Goal: Information Seeking & Learning: Learn about a topic

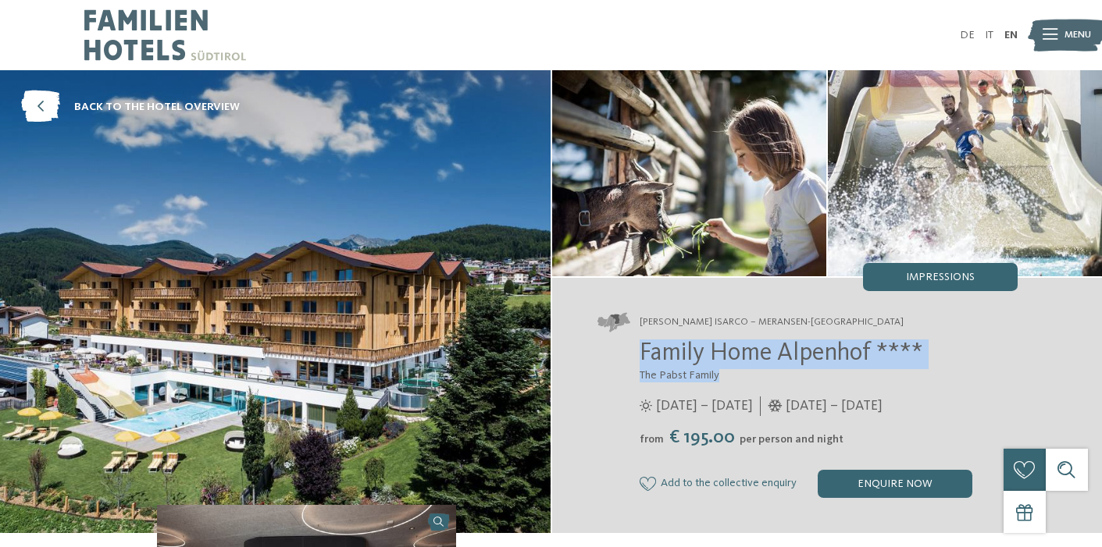
drag, startPoint x: 643, startPoint y: 357, endPoint x: 892, endPoint y: 381, distance: 251.0
click at [892, 381] on div "Family Home Alpenhof **** The Pabst Family [DATE] – [DATE] from" at bounding box center [807, 419] width 420 height 158
copy div "Family Home Alpenhof **** The Pabst Family"
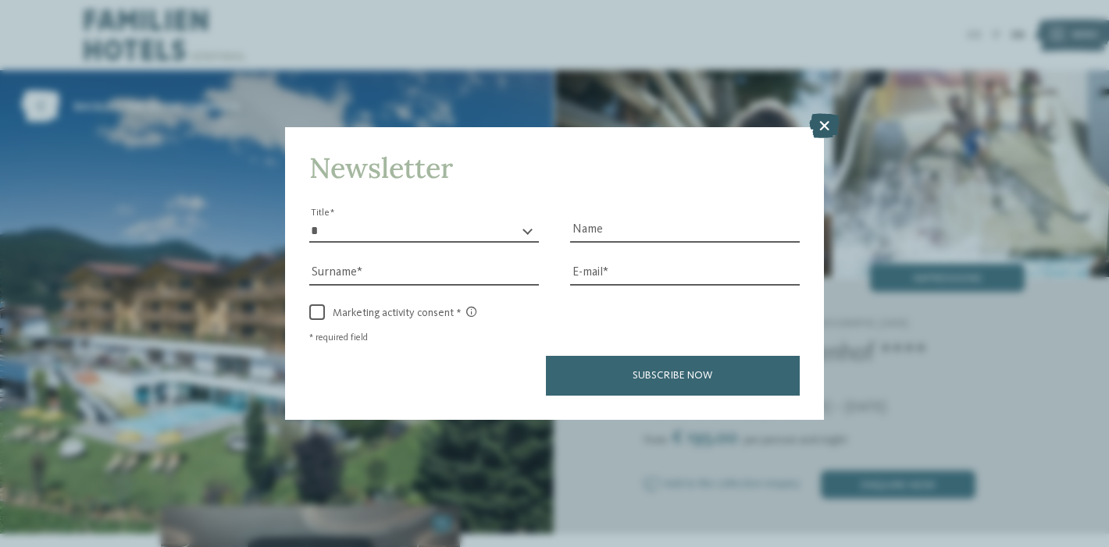
click at [827, 113] on icon at bounding box center [824, 125] width 30 height 25
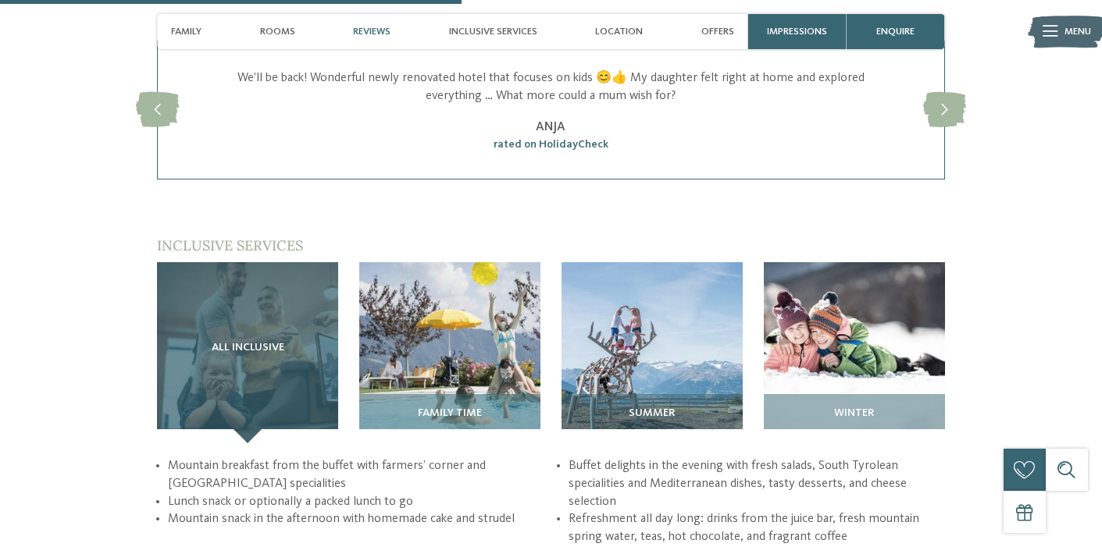
scroll to position [1825, 0]
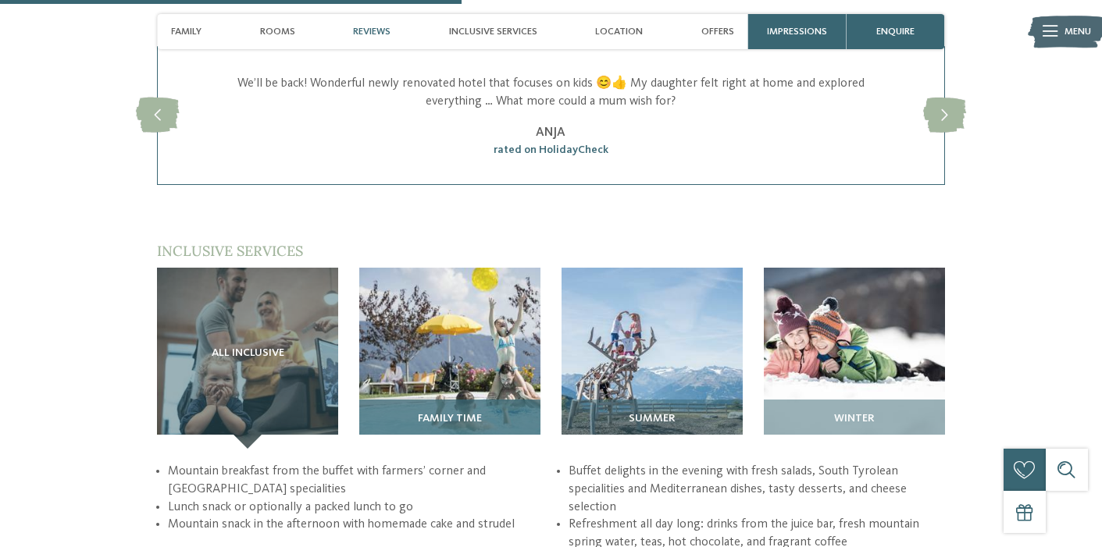
click at [518, 370] on img at bounding box center [449, 358] width 181 height 181
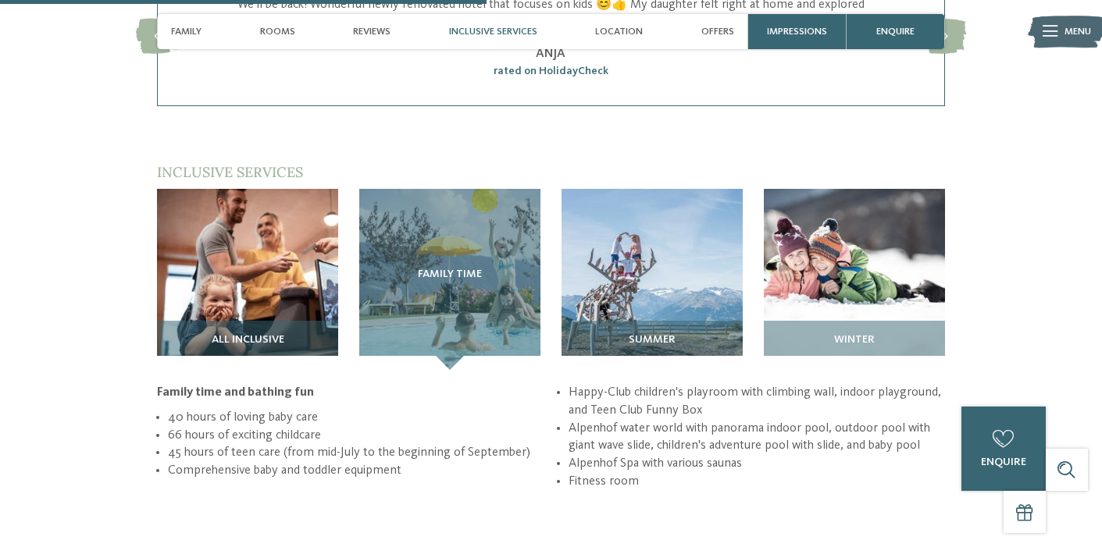
scroll to position [1827, 0]
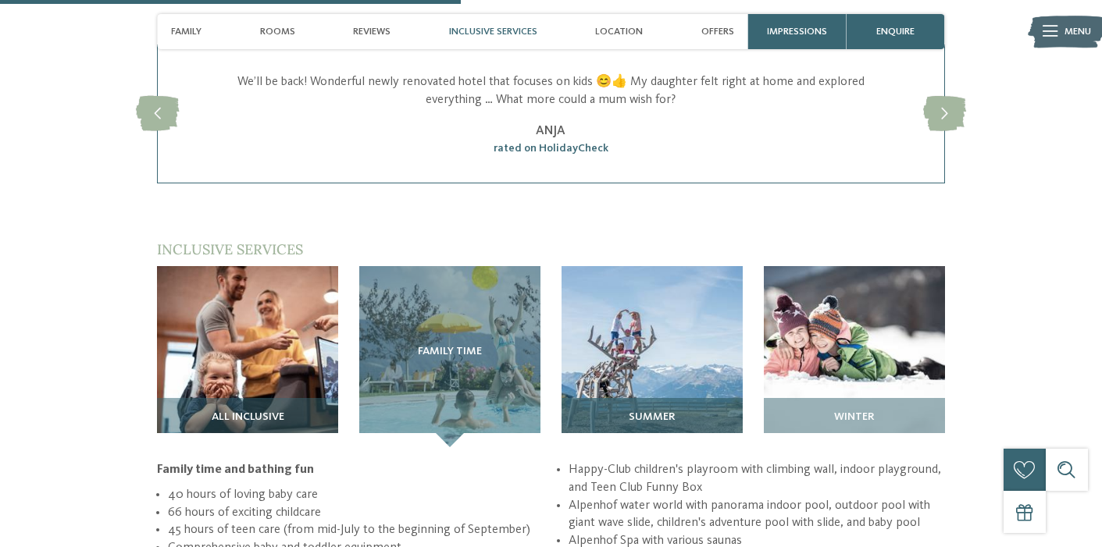
click at [673, 398] on div "Summer" at bounding box center [651, 422] width 181 height 49
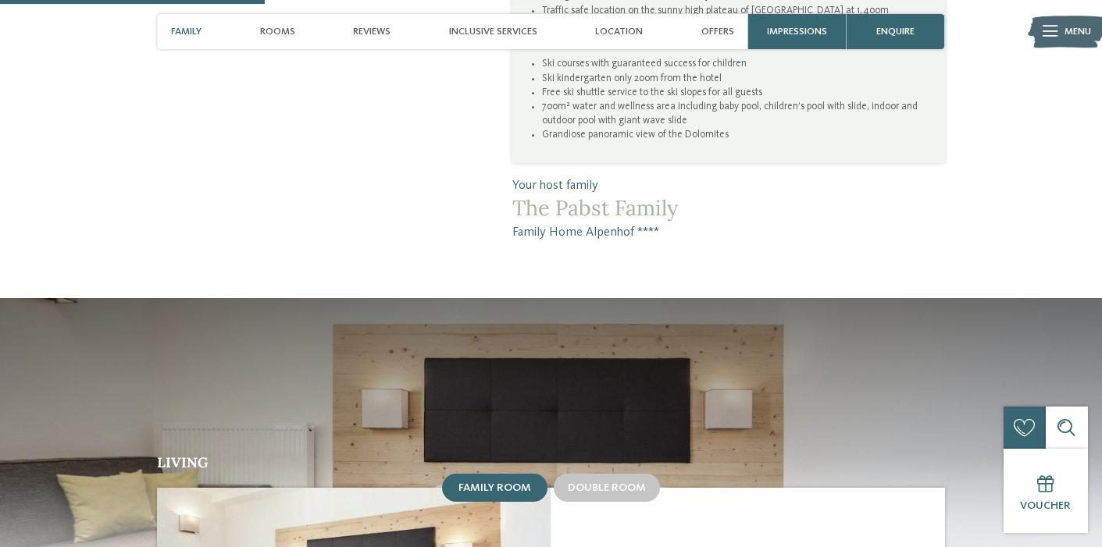
scroll to position [1376, 0]
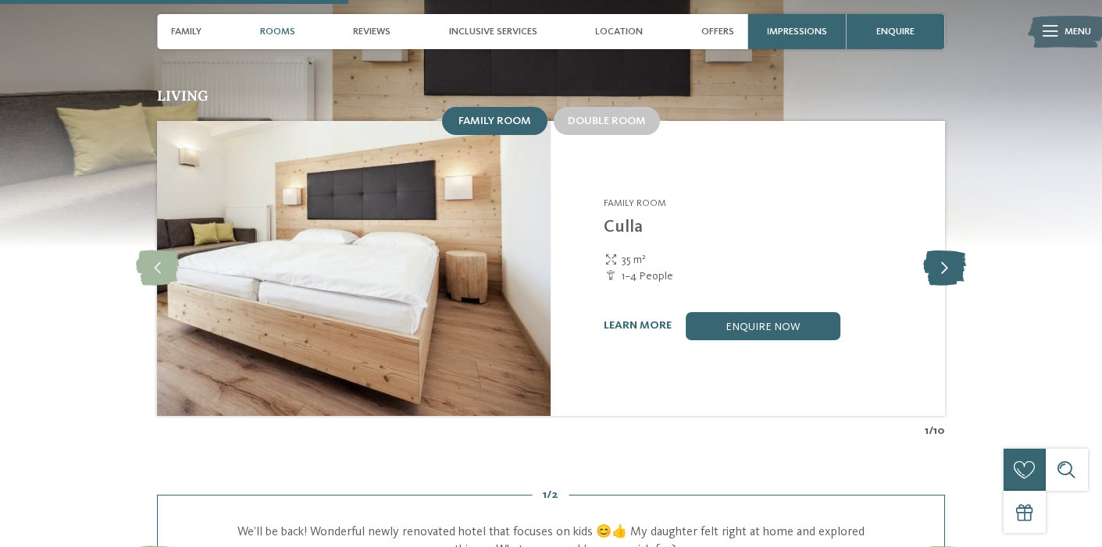
click at [939, 251] on icon at bounding box center [944, 268] width 43 height 35
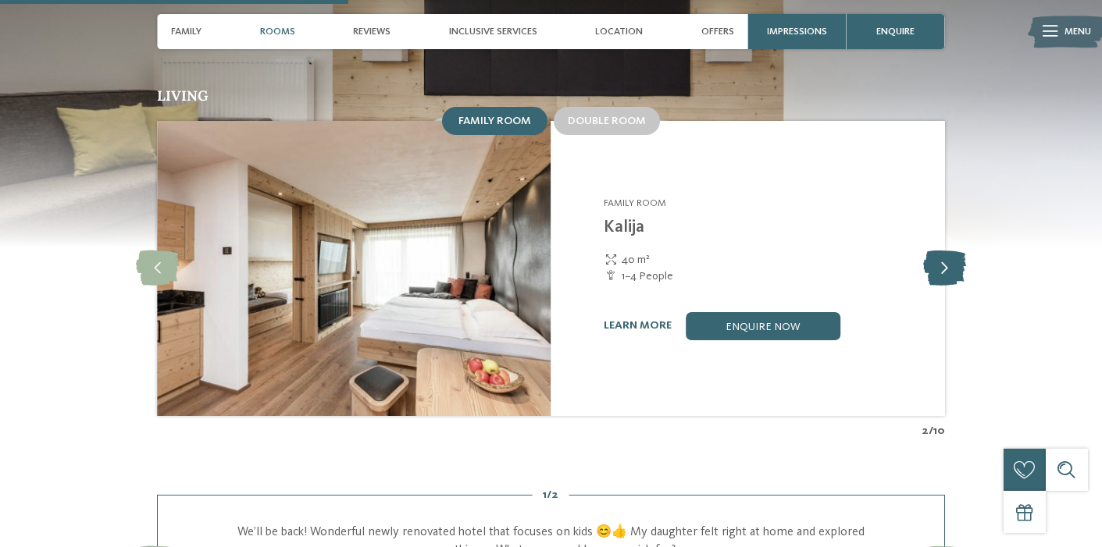
click at [939, 251] on icon at bounding box center [944, 268] width 43 height 35
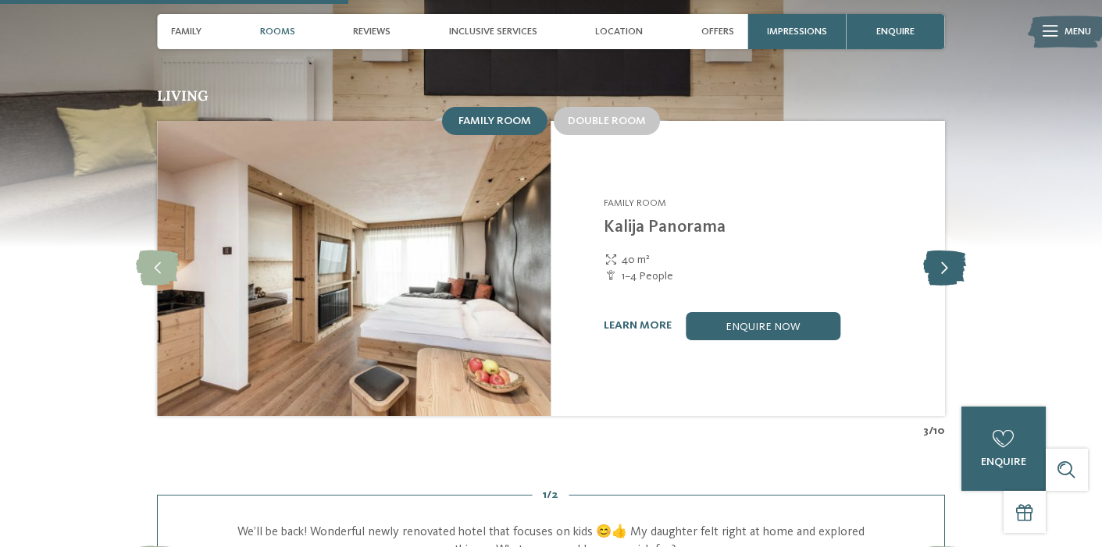
click at [939, 251] on icon at bounding box center [944, 268] width 43 height 35
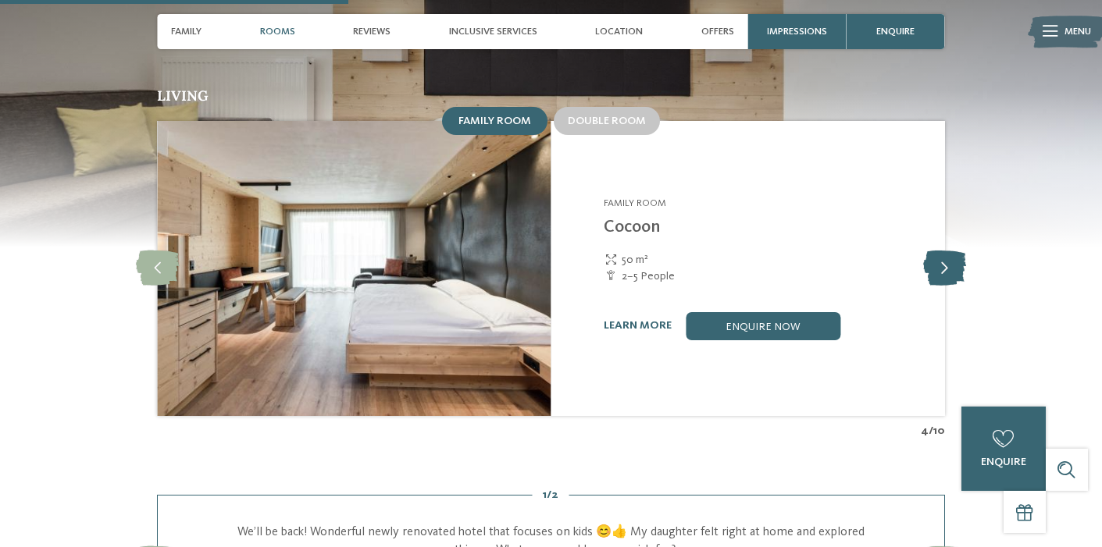
click at [939, 251] on icon at bounding box center [944, 268] width 43 height 35
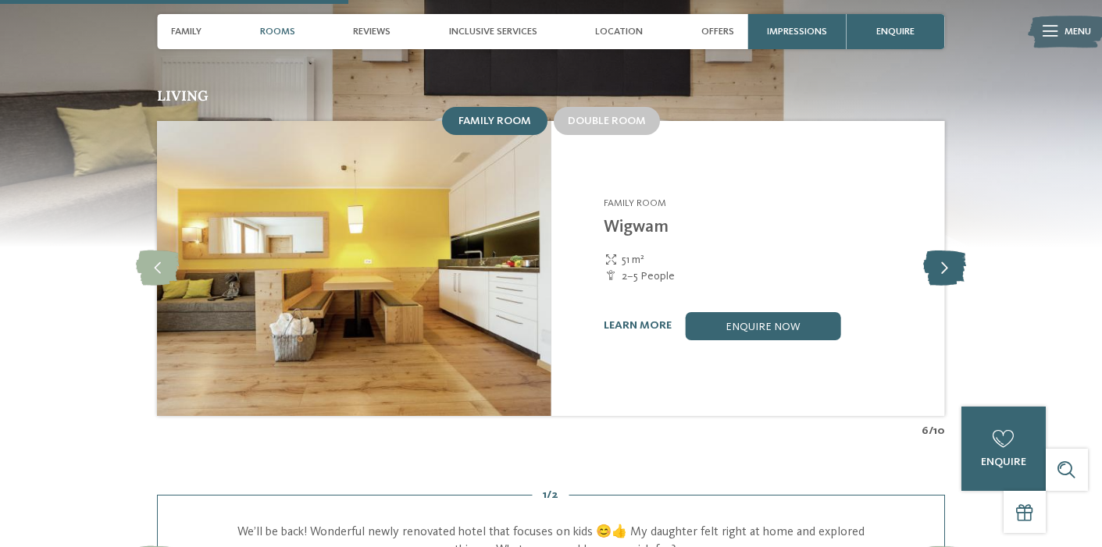
click at [939, 251] on icon at bounding box center [944, 268] width 43 height 35
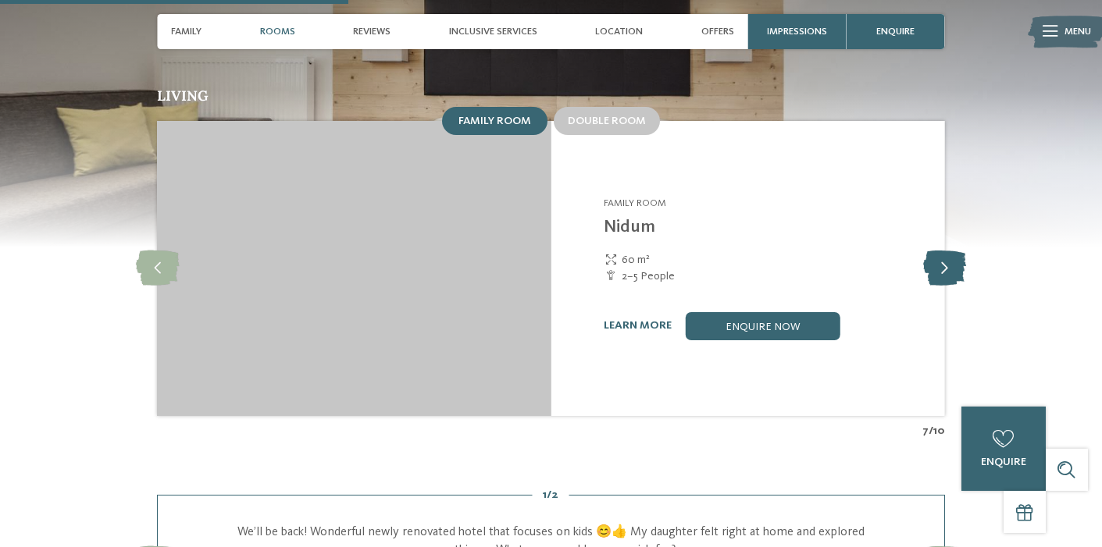
click at [939, 251] on icon at bounding box center [944, 268] width 43 height 35
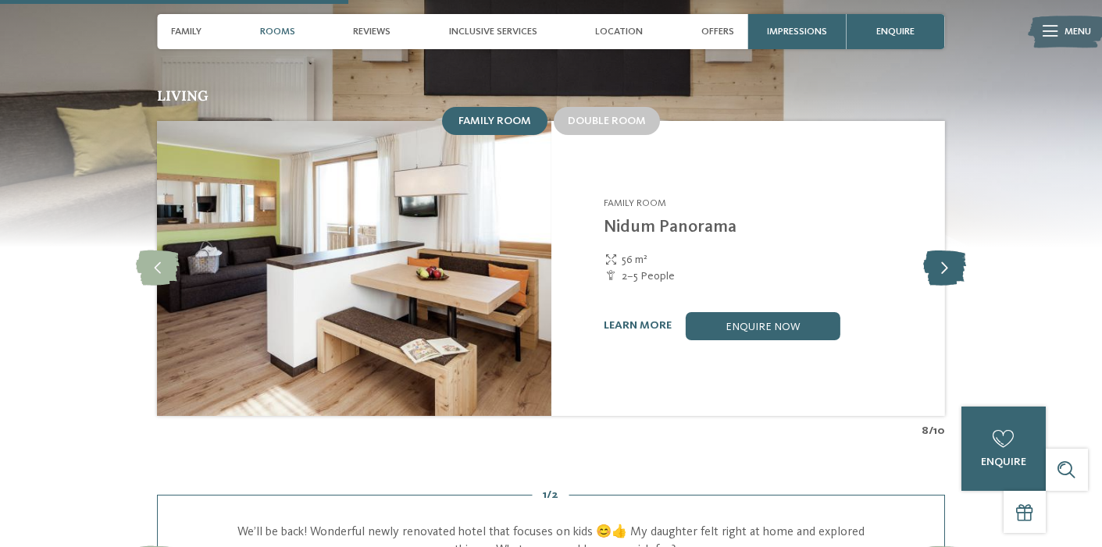
click at [939, 251] on icon at bounding box center [944, 268] width 43 height 35
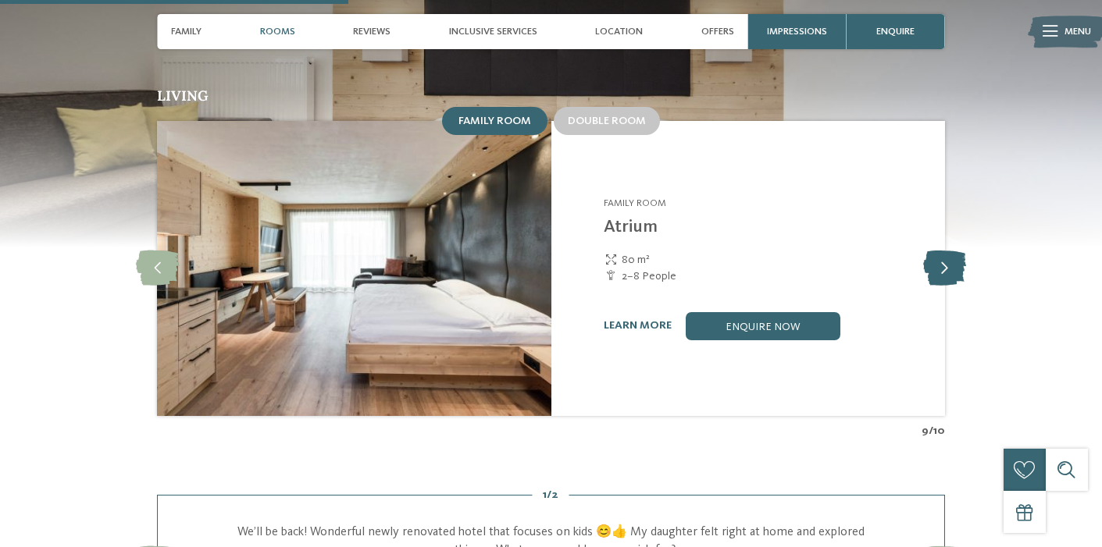
click at [939, 251] on icon at bounding box center [944, 268] width 43 height 35
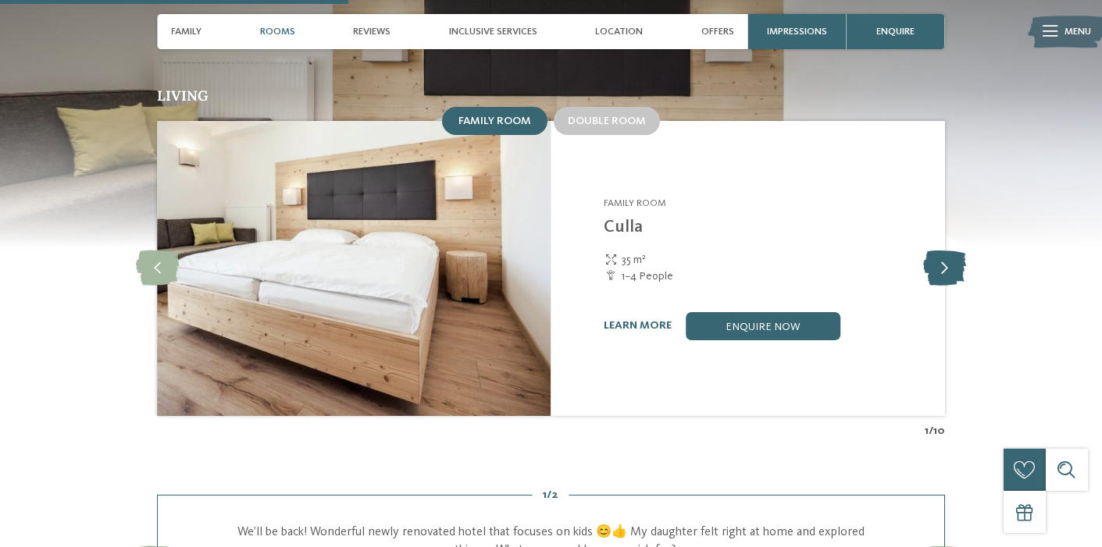
click at [939, 251] on icon at bounding box center [944, 268] width 43 height 35
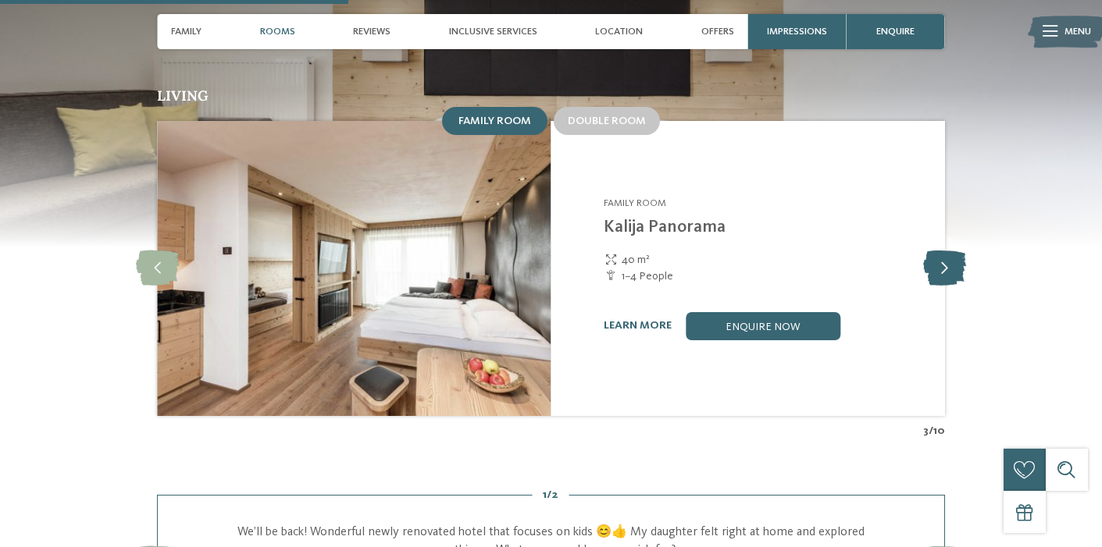
click at [939, 251] on icon at bounding box center [944, 268] width 43 height 35
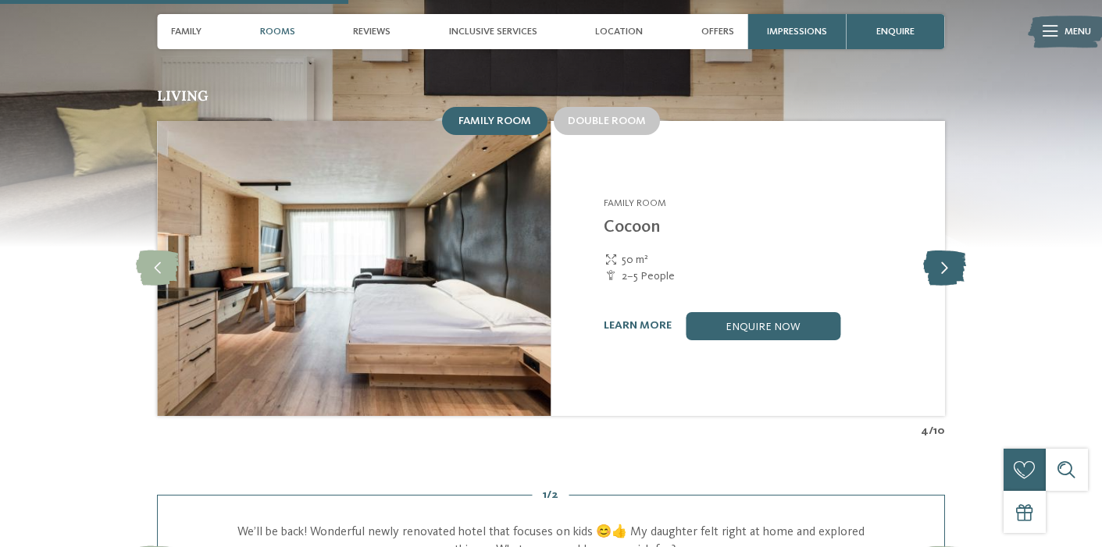
click at [939, 251] on icon at bounding box center [944, 268] width 43 height 35
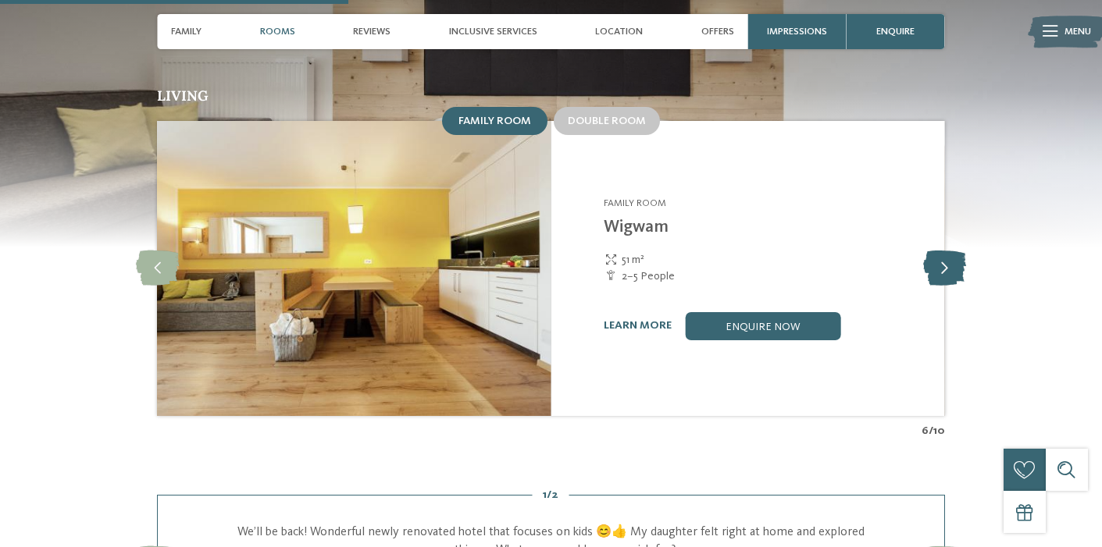
click at [939, 251] on icon at bounding box center [944, 268] width 43 height 35
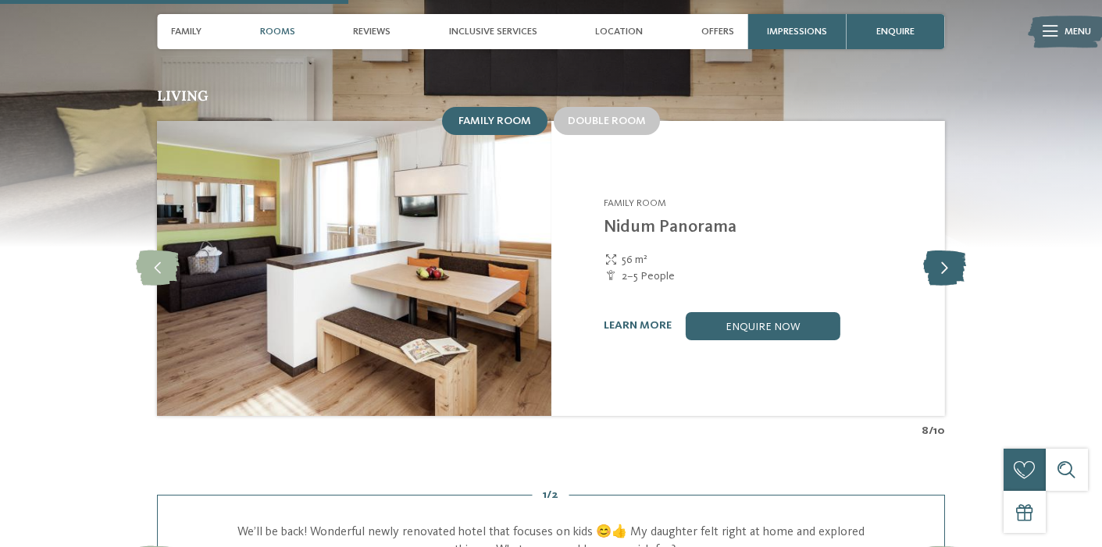
click at [939, 251] on icon at bounding box center [944, 268] width 43 height 35
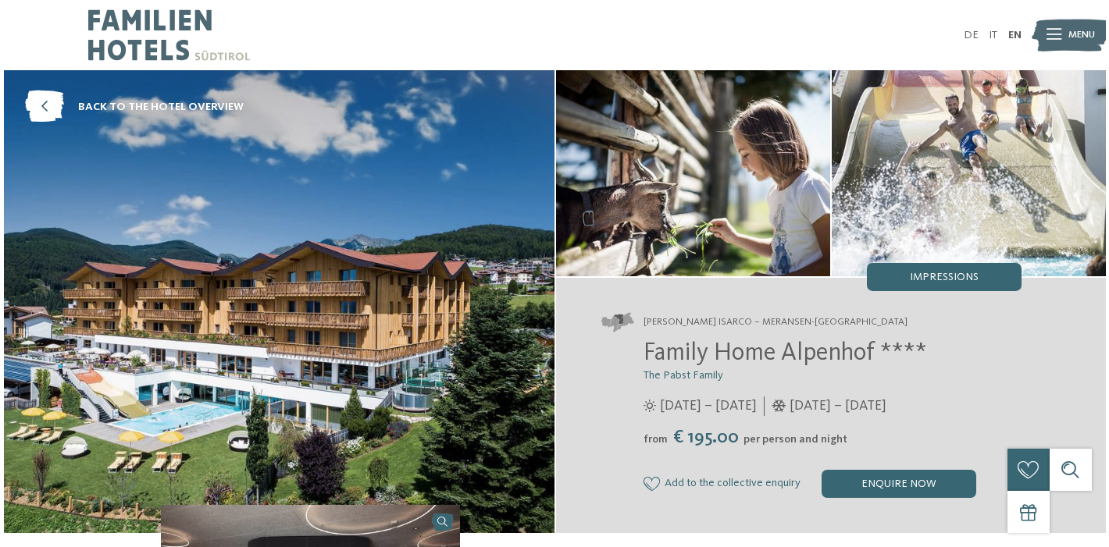
scroll to position [0, 0]
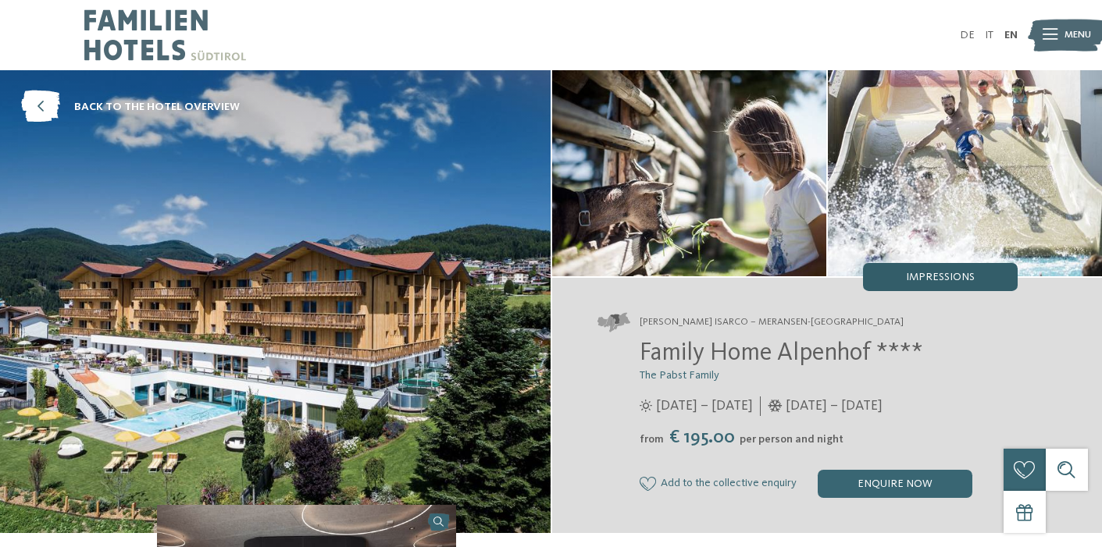
click at [942, 283] on span "Impressions" at bounding box center [940, 277] width 69 height 11
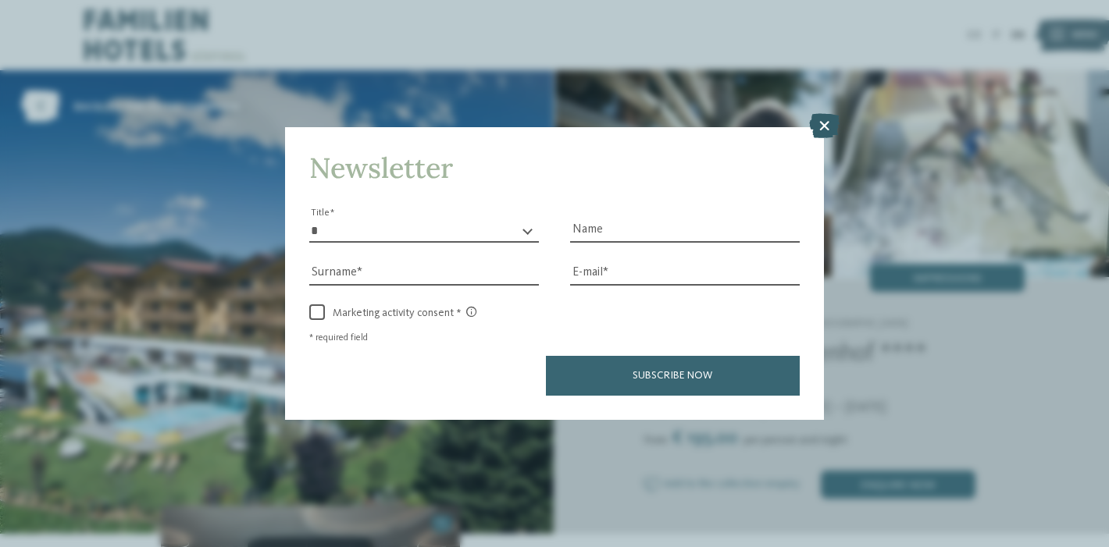
click at [822, 113] on icon at bounding box center [824, 125] width 30 height 25
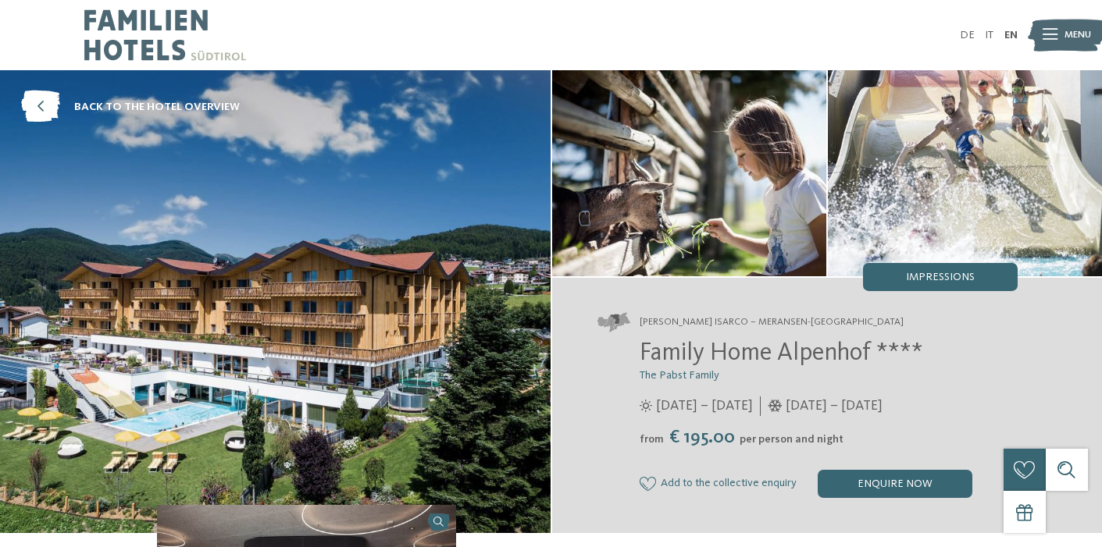
click at [500, 320] on img at bounding box center [275, 301] width 550 height 463
click at [949, 272] on span "Impressions" at bounding box center [940, 277] width 69 height 11
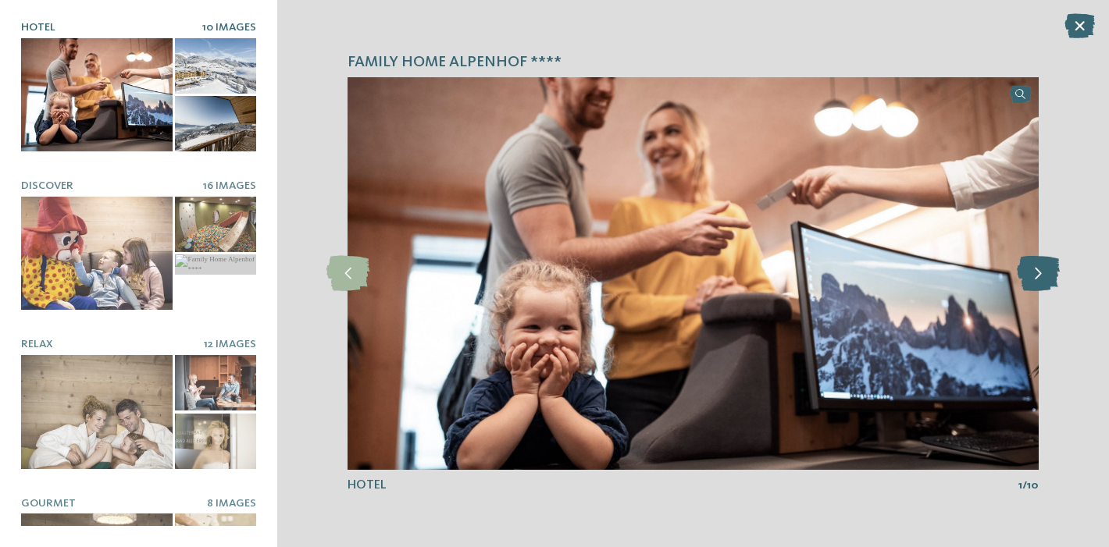
click at [1054, 278] on icon at bounding box center [1038, 273] width 43 height 35
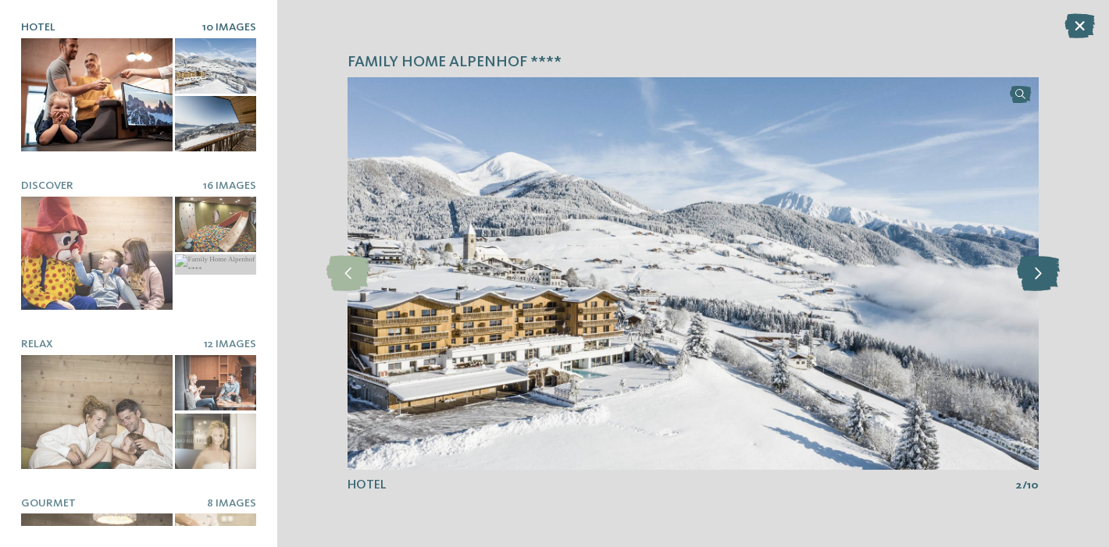
click at [1054, 278] on icon at bounding box center [1038, 273] width 43 height 35
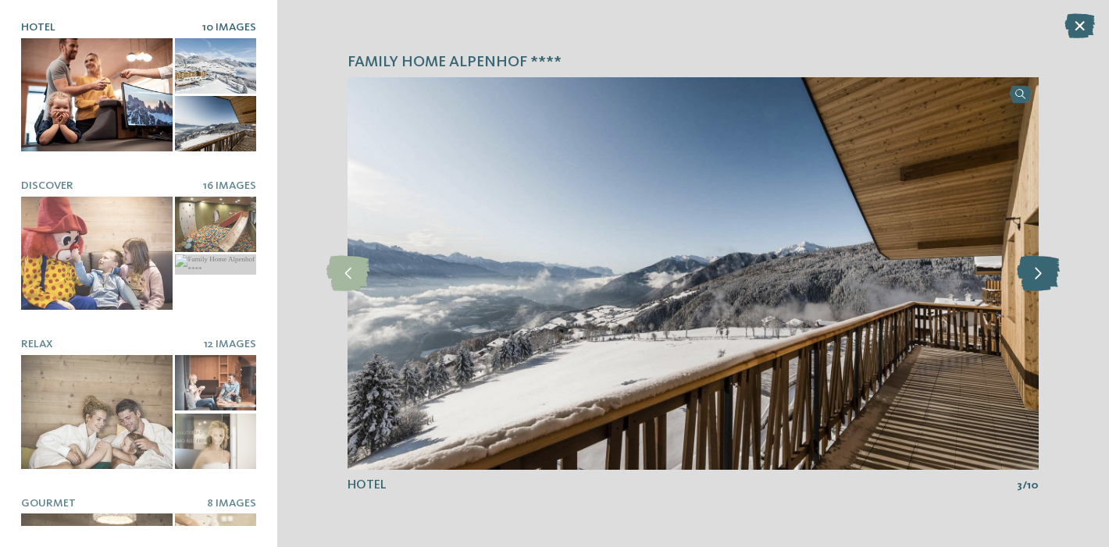
click at [1054, 278] on icon at bounding box center [1038, 273] width 43 height 35
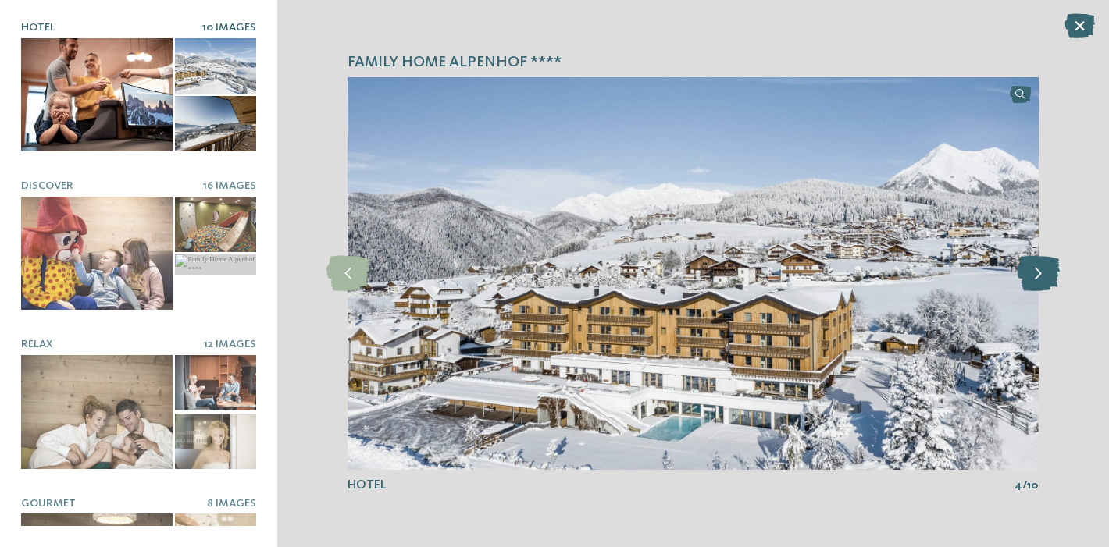
click at [1054, 278] on icon at bounding box center [1038, 273] width 43 height 35
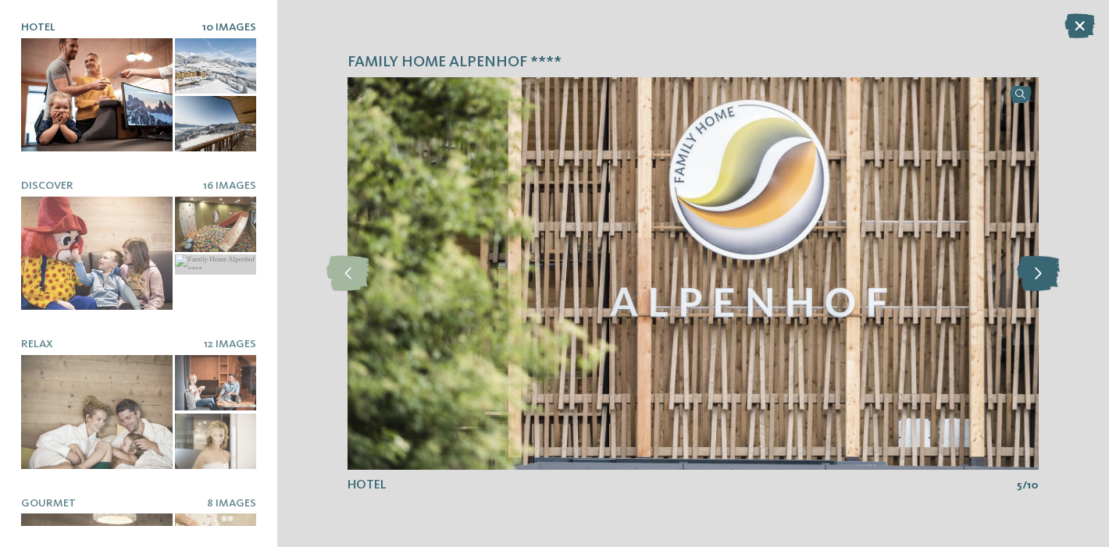
click at [1054, 278] on icon at bounding box center [1038, 273] width 43 height 35
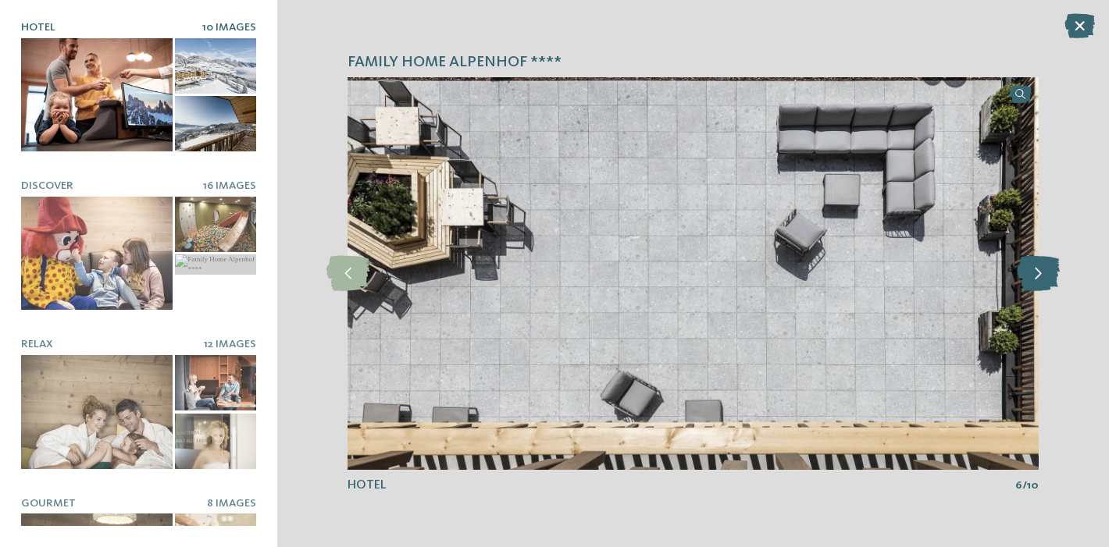
click at [1054, 278] on icon at bounding box center [1038, 273] width 43 height 35
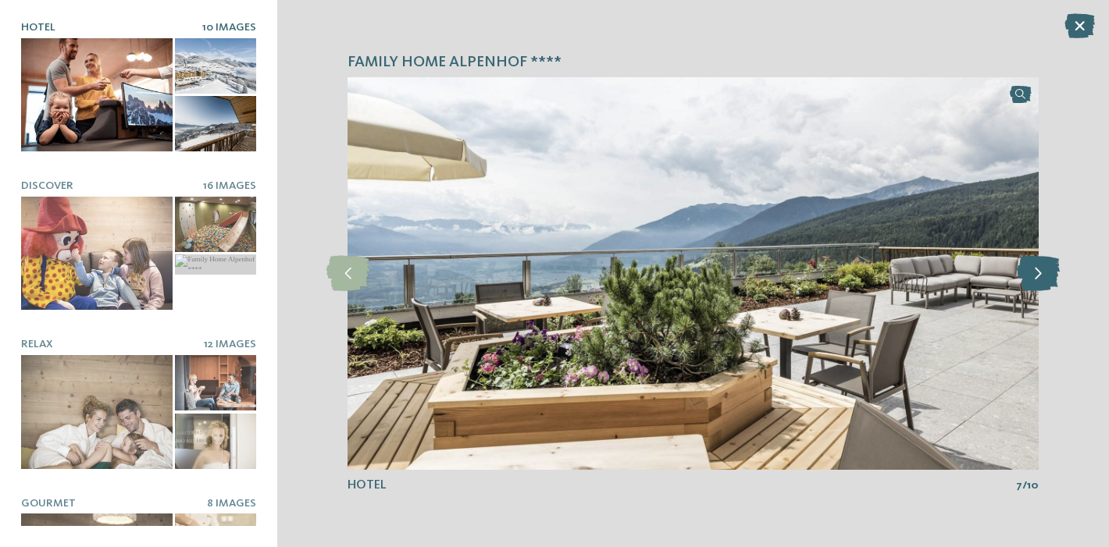
click at [1054, 278] on icon at bounding box center [1038, 273] width 43 height 35
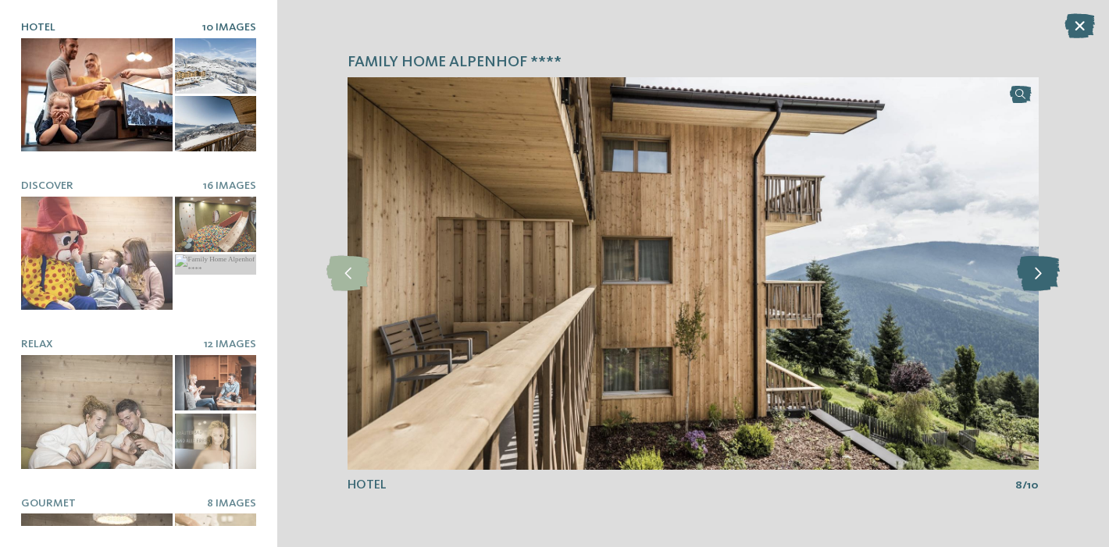
click at [1054, 278] on icon at bounding box center [1038, 273] width 43 height 35
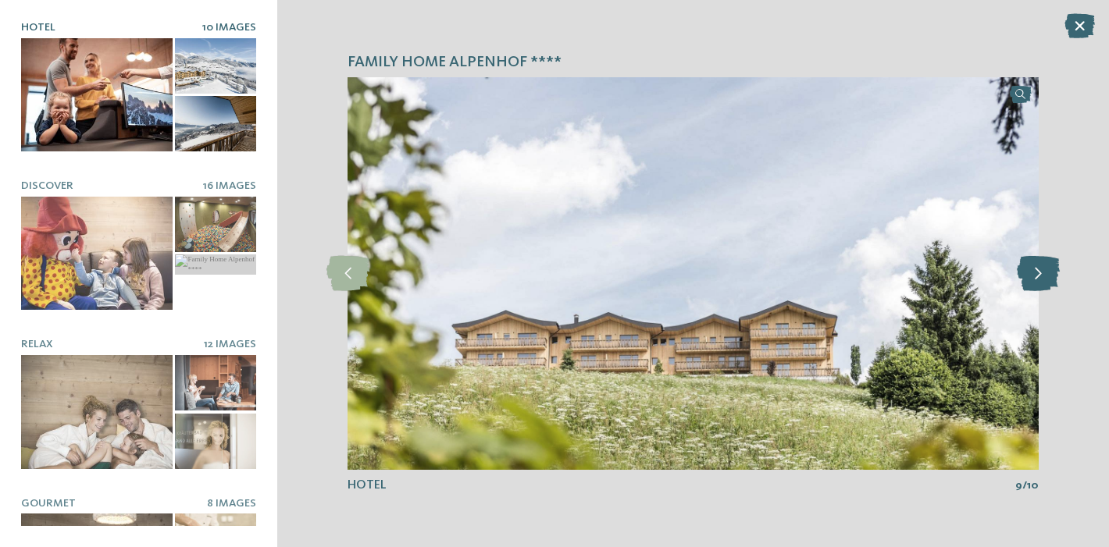
click at [1054, 278] on icon at bounding box center [1038, 273] width 43 height 35
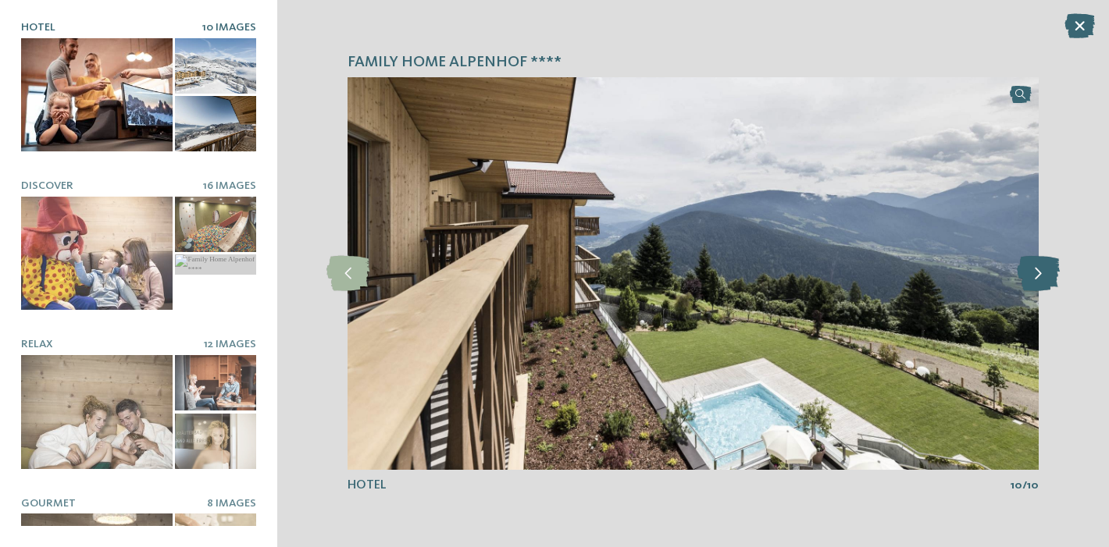
click at [1054, 278] on icon at bounding box center [1038, 273] width 43 height 35
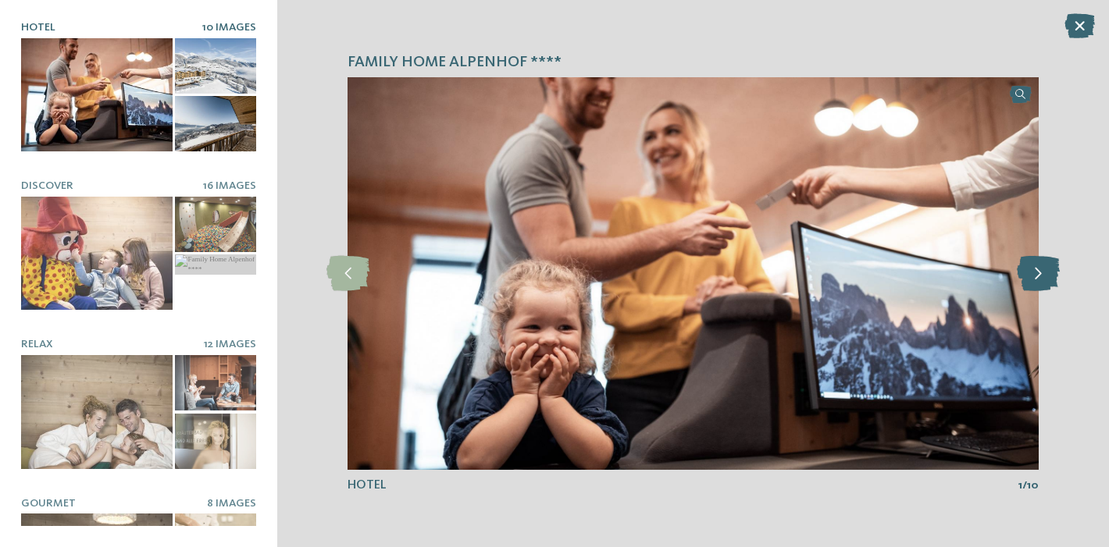
click at [1054, 278] on icon at bounding box center [1038, 273] width 43 height 35
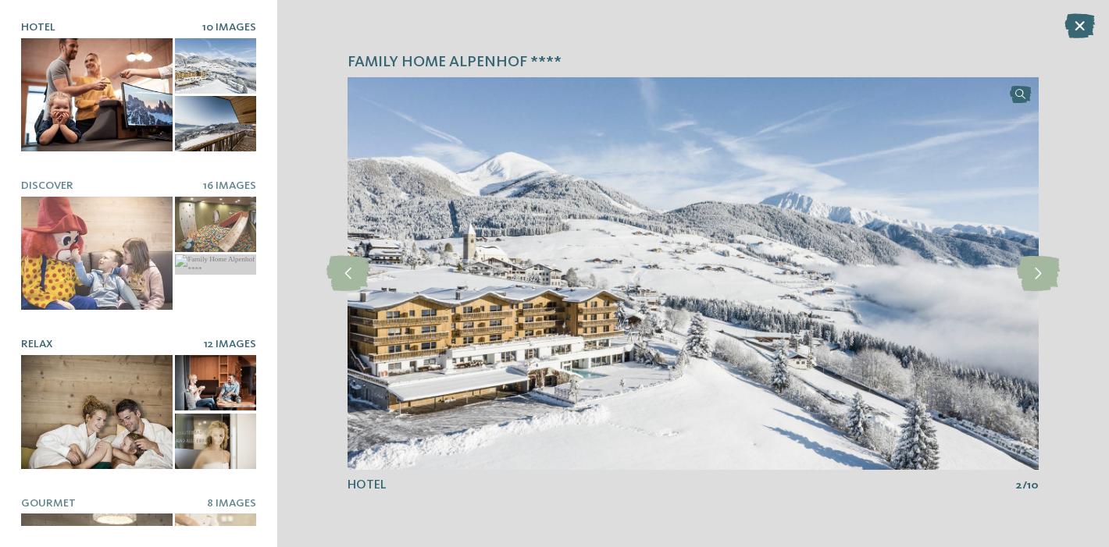
click at [116, 422] on div at bounding box center [96, 411] width 151 height 113
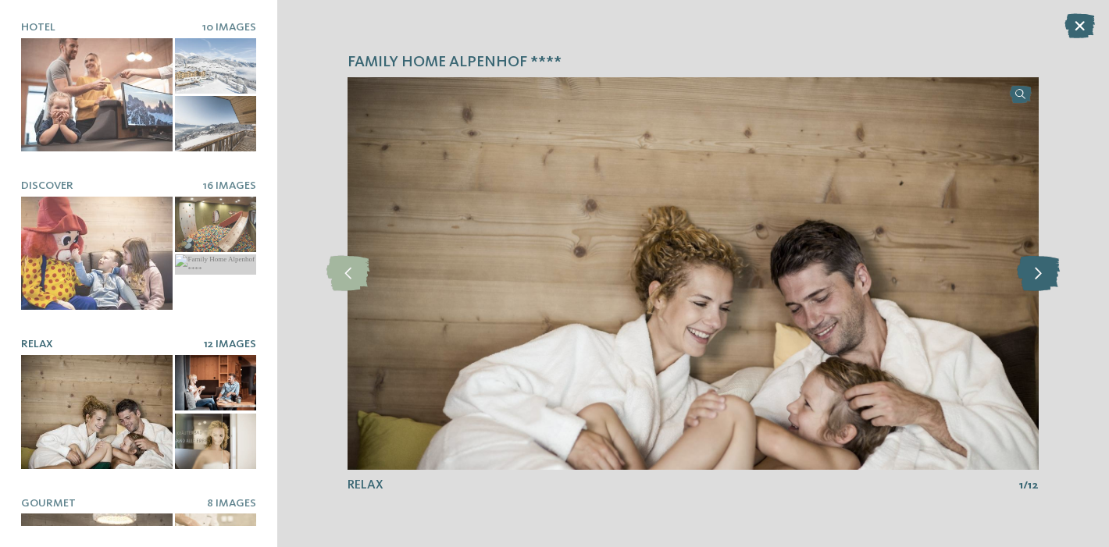
click at [1042, 279] on icon at bounding box center [1038, 273] width 43 height 35
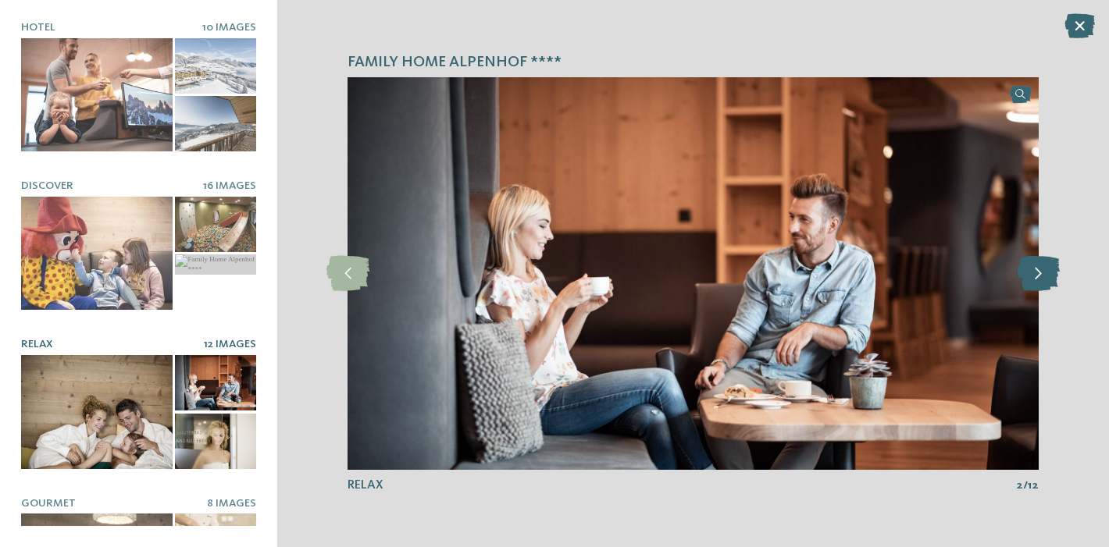
click at [1039, 283] on icon at bounding box center [1038, 273] width 43 height 35
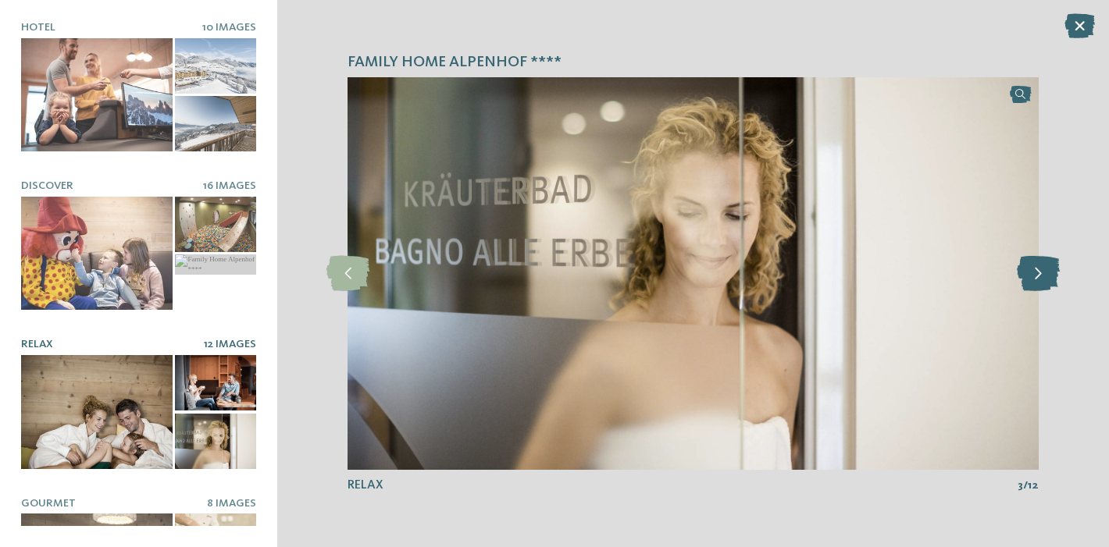
click at [1039, 283] on icon at bounding box center [1038, 273] width 43 height 35
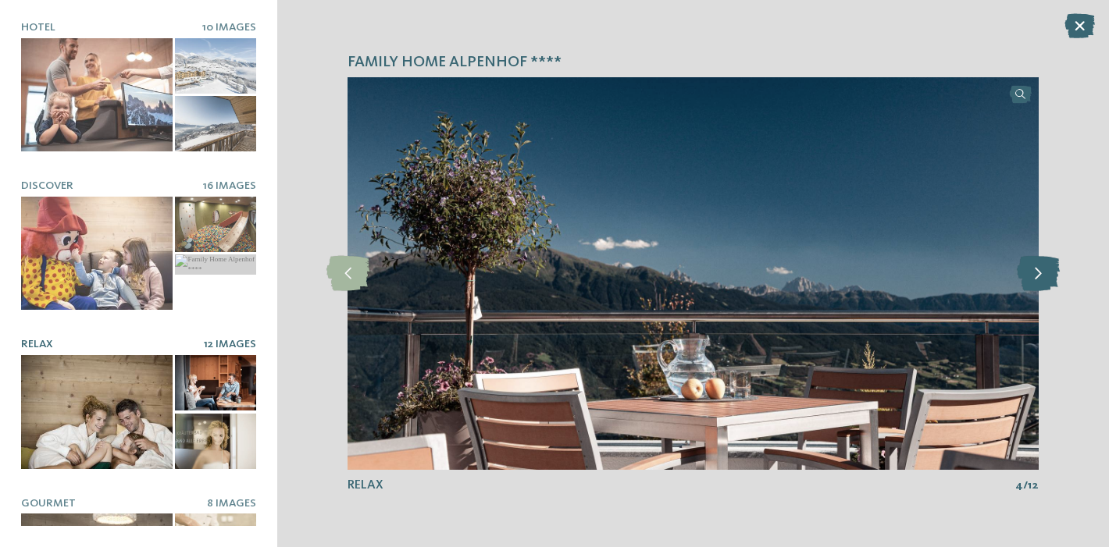
click at [1039, 283] on icon at bounding box center [1038, 273] width 43 height 35
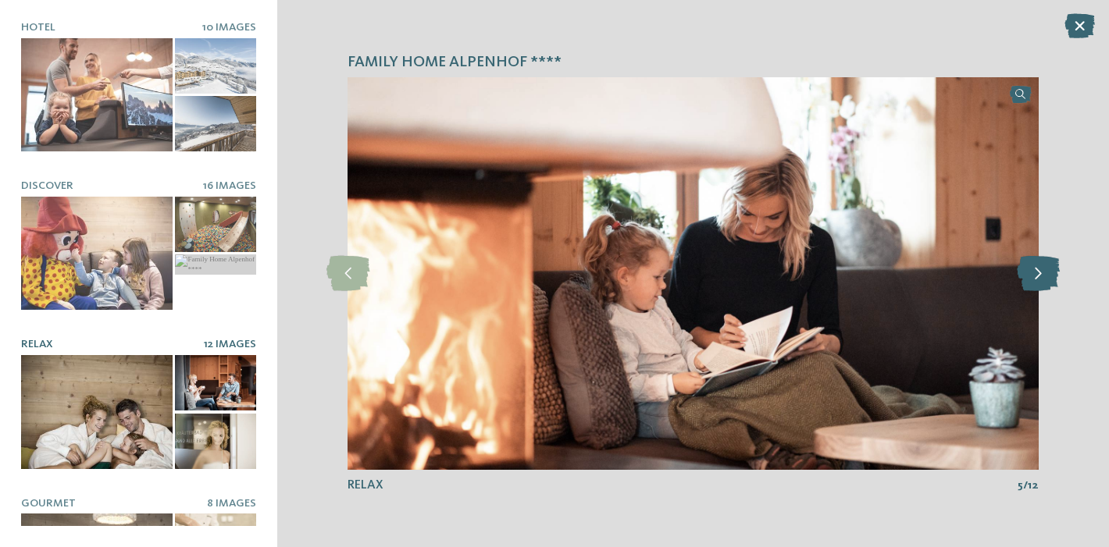
click at [1039, 283] on icon at bounding box center [1038, 273] width 43 height 35
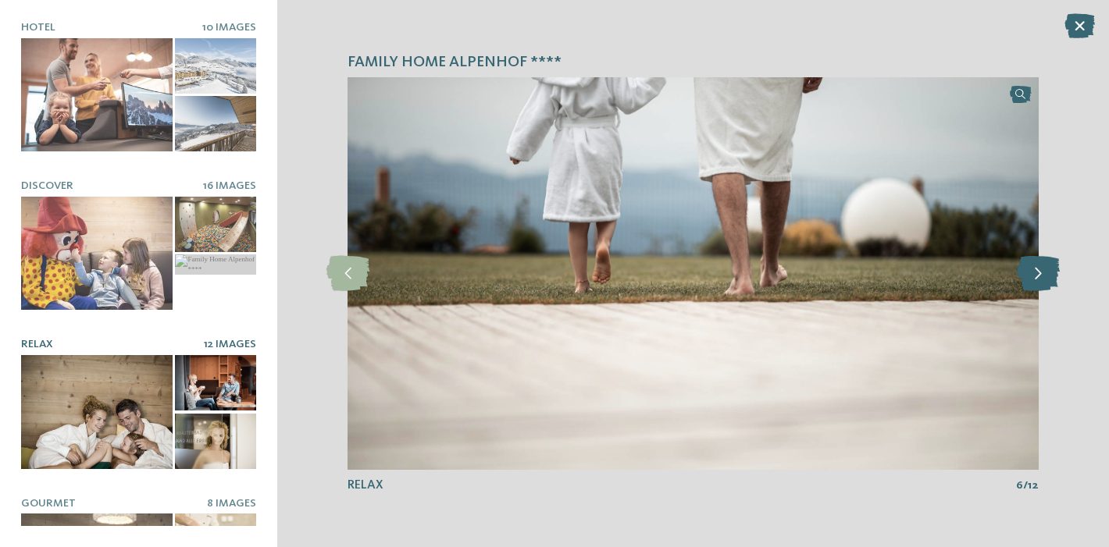
click at [1039, 283] on icon at bounding box center [1038, 273] width 43 height 35
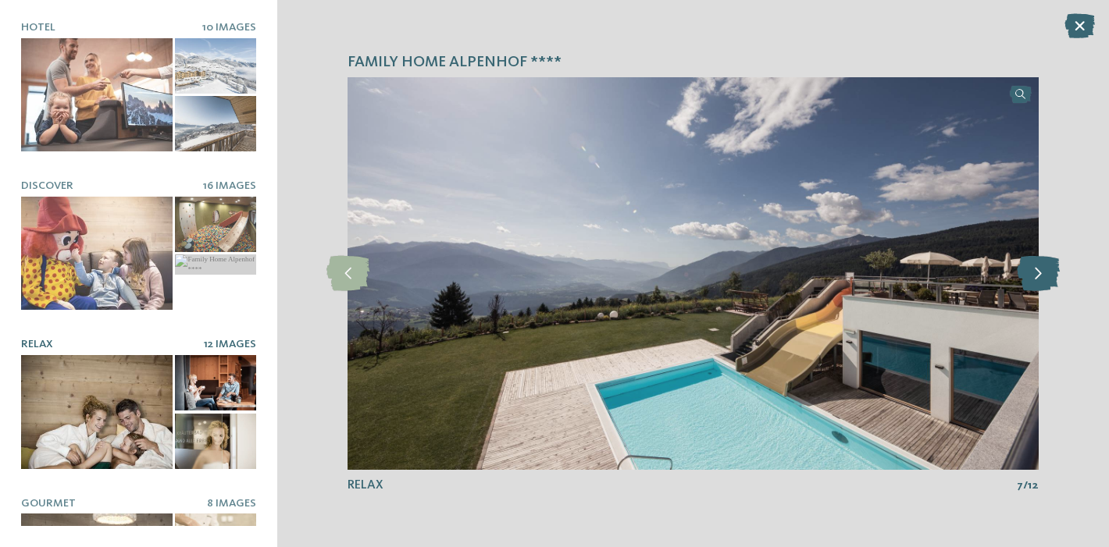
click at [1039, 283] on icon at bounding box center [1038, 273] width 43 height 35
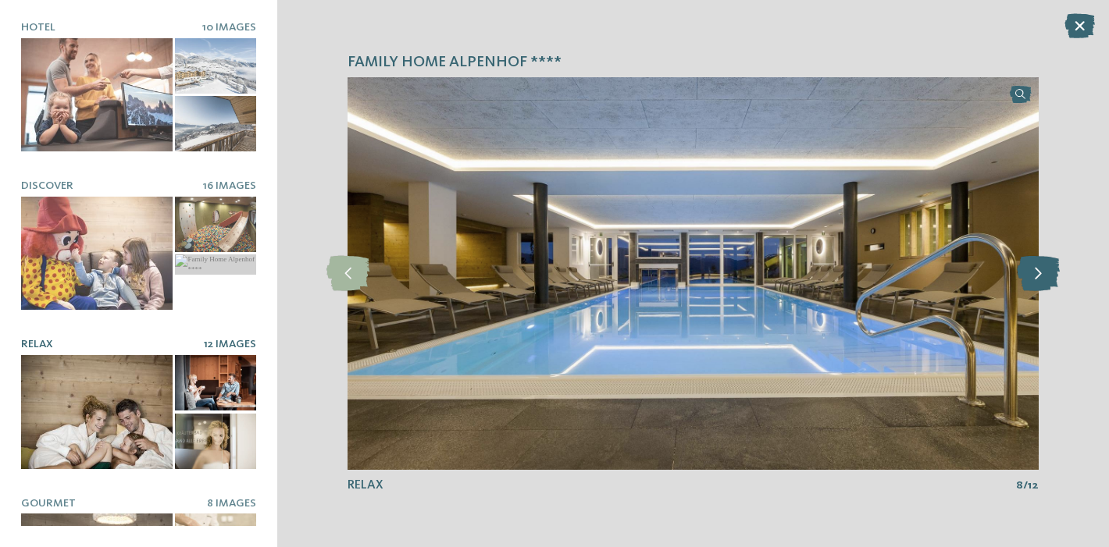
click at [1039, 283] on icon at bounding box center [1038, 273] width 43 height 35
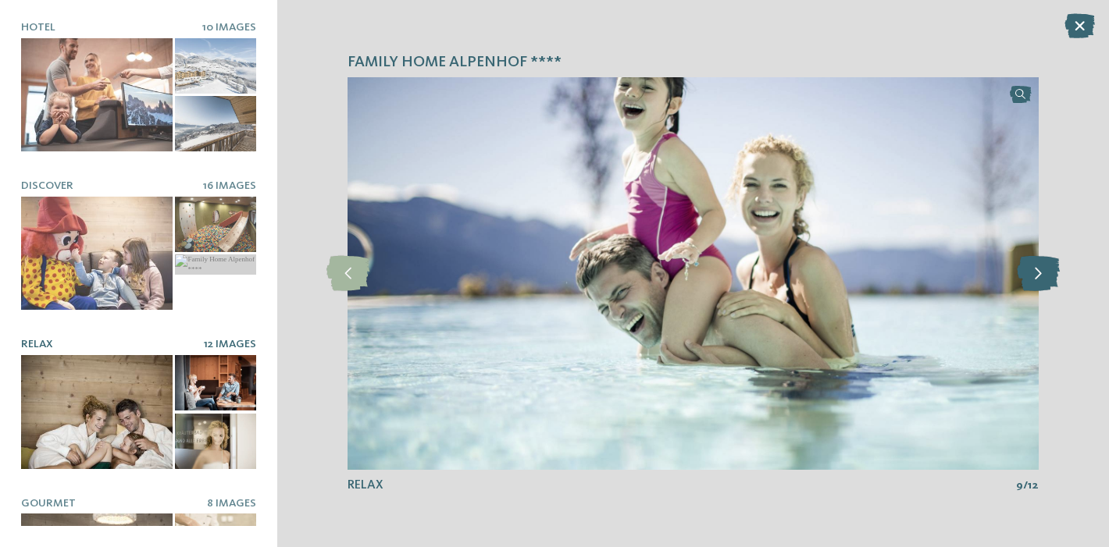
click at [1039, 283] on icon at bounding box center [1038, 273] width 43 height 35
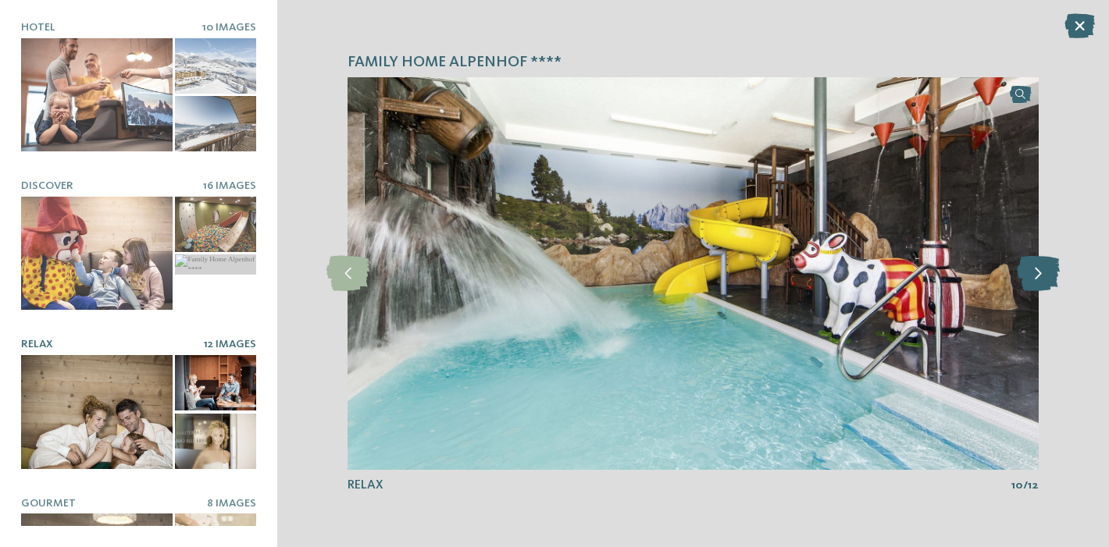
click at [1039, 283] on icon at bounding box center [1038, 273] width 43 height 35
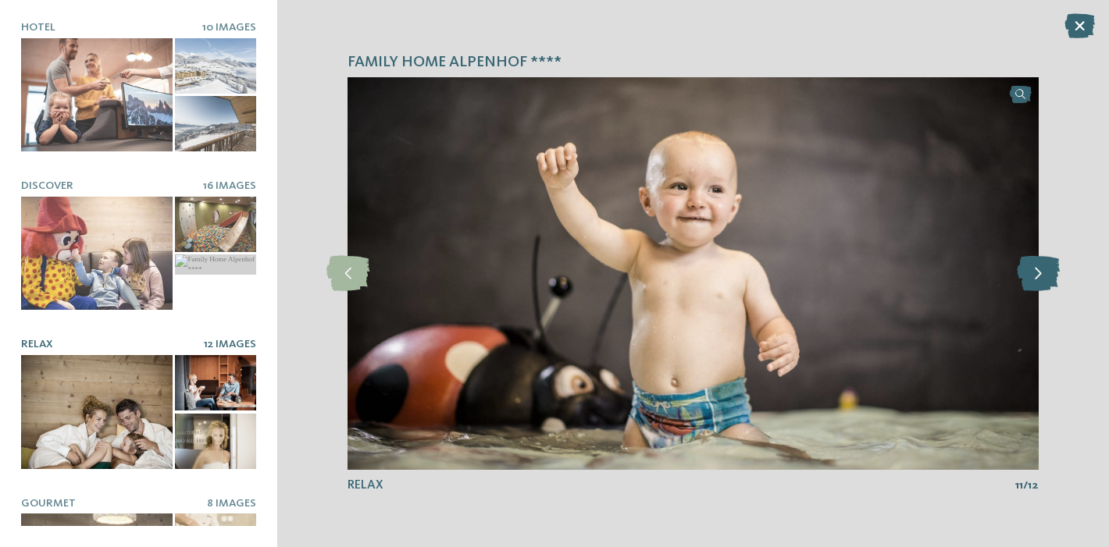
click at [1039, 283] on icon at bounding box center [1038, 273] width 43 height 35
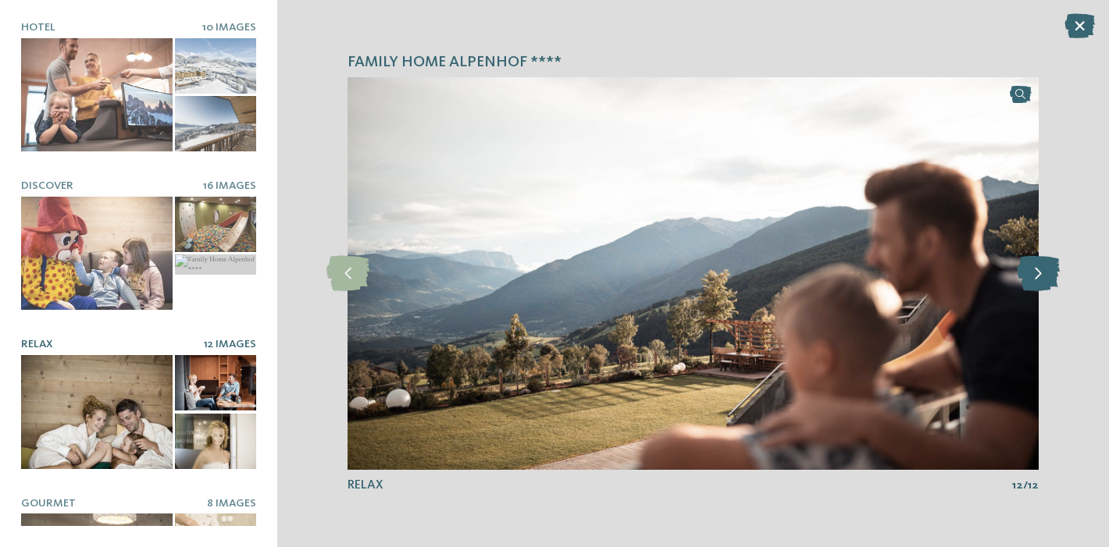
click at [1039, 283] on icon at bounding box center [1038, 273] width 43 height 35
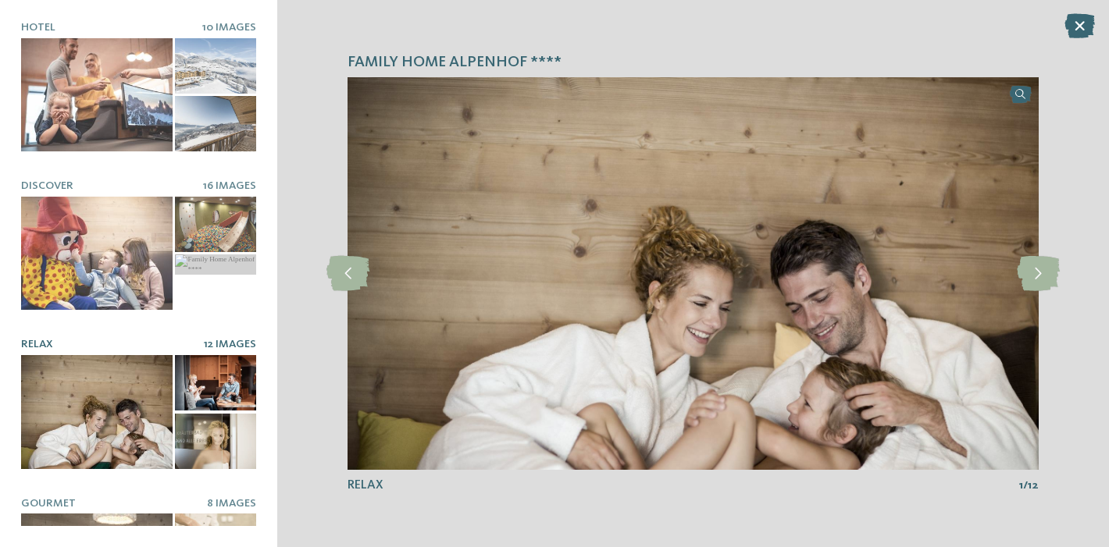
click at [638, 62] on h4 "Family Home Alpenhof ****" at bounding box center [692, 63] width 691 height 21
click at [639, 329] on img at bounding box center [692, 273] width 691 height 393
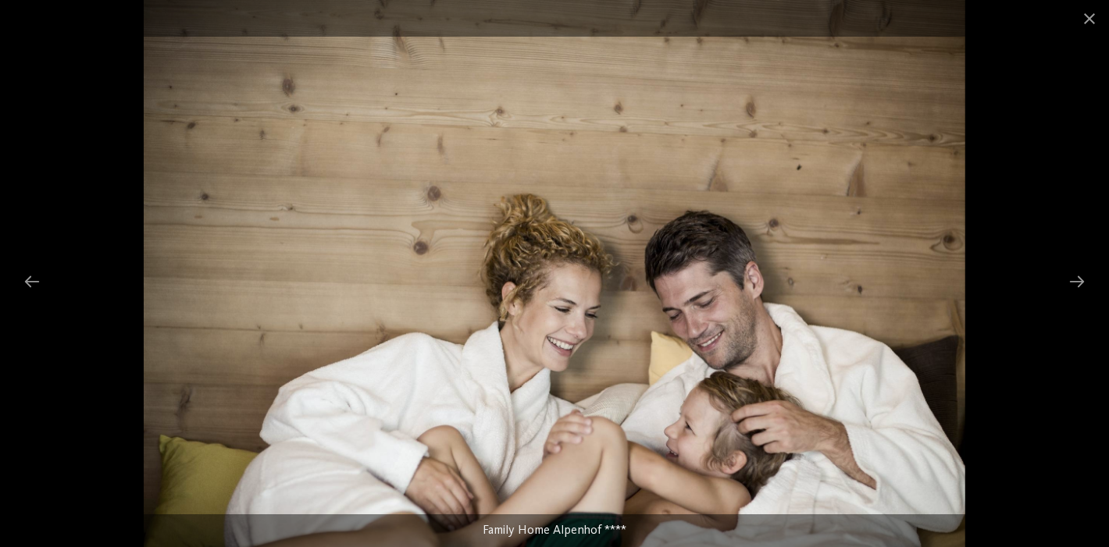
click at [988, 283] on div at bounding box center [554, 273] width 1109 height 547
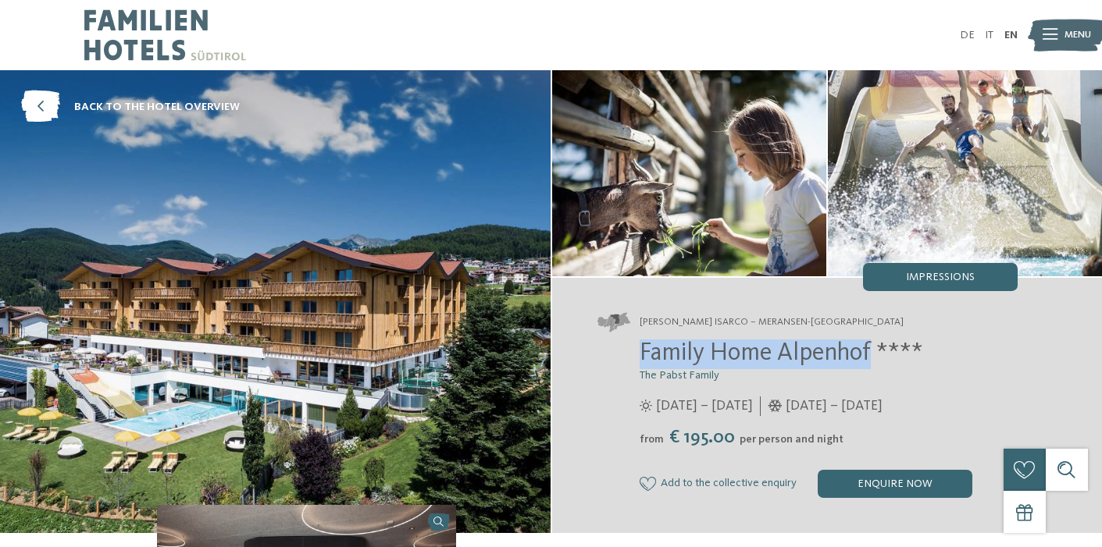
drag, startPoint x: 639, startPoint y: 356, endPoint x: 871, endPoint y: 361, distance: 231.9
click at [871, 361] on div "Family Home Alpenhof **** The Pabst Family [DATE] – [DATE] from" at bounding box center [807, 419] width 420 height 158
copy span "Family Home Alpenhof"
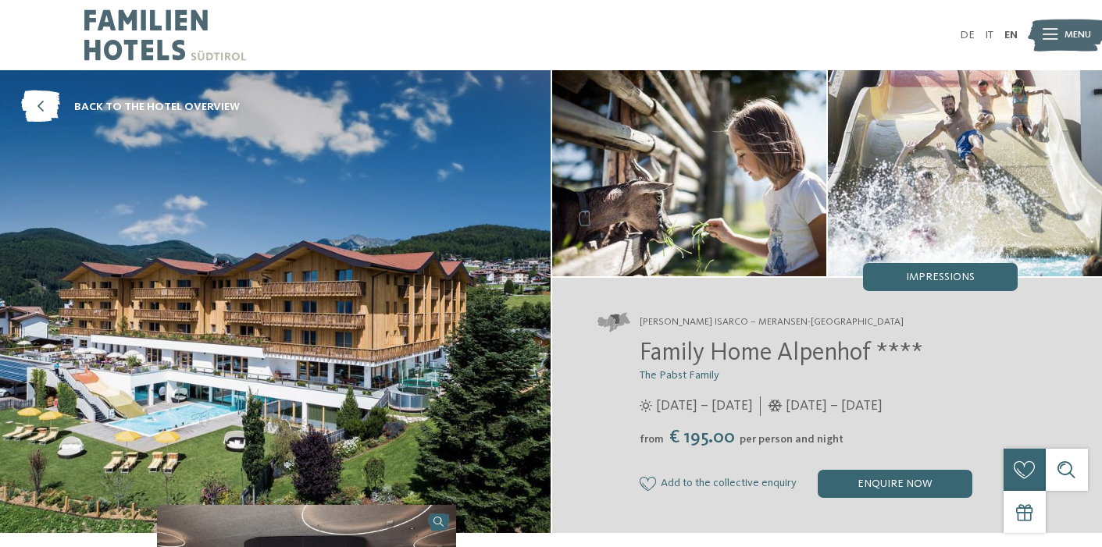
drag, startPoint x: 870, startPoint y: 361, endPoint x: 856, endPoint y: 361, distance: 14.1
click at [856, 361] on span "Family Home Alpenhof ****" at bounding box center [780, 353] width 283 height 25
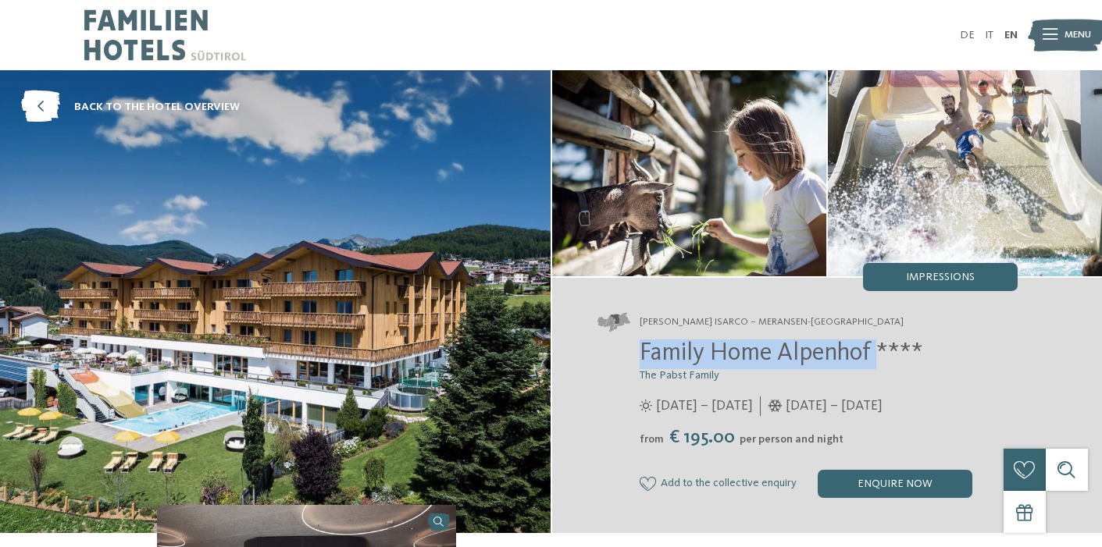
drag, startPoint x: 877, startPoint y: 354, endPoint x: 639, endPoint y: 354, distance: 237.4
click at [639, 354] on span "Family Home Alpenhof ****" at bounding box center [780, 353] width 283 height 25
copy span "Family Home Alpenhof"
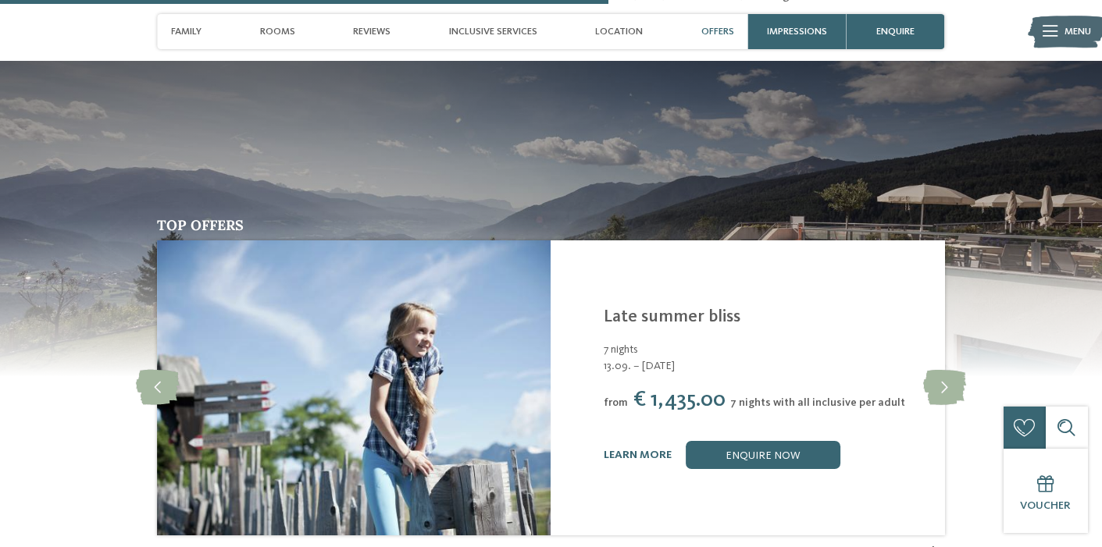
scroll to position [2416, 0]
